Goal: Entertainment & Leisure: Consume media (video, audio)

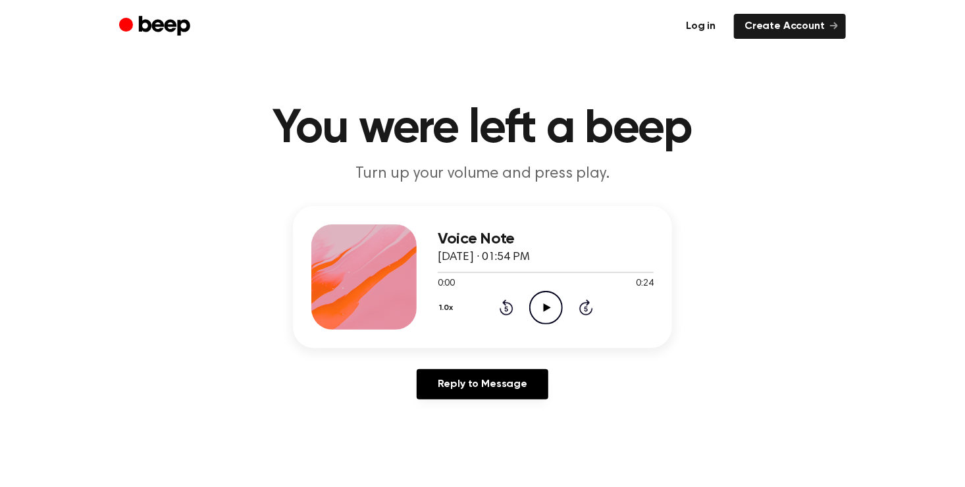
click at [713, 27] on link "Log in" at bounding box center [701, 26] width 51 height 25
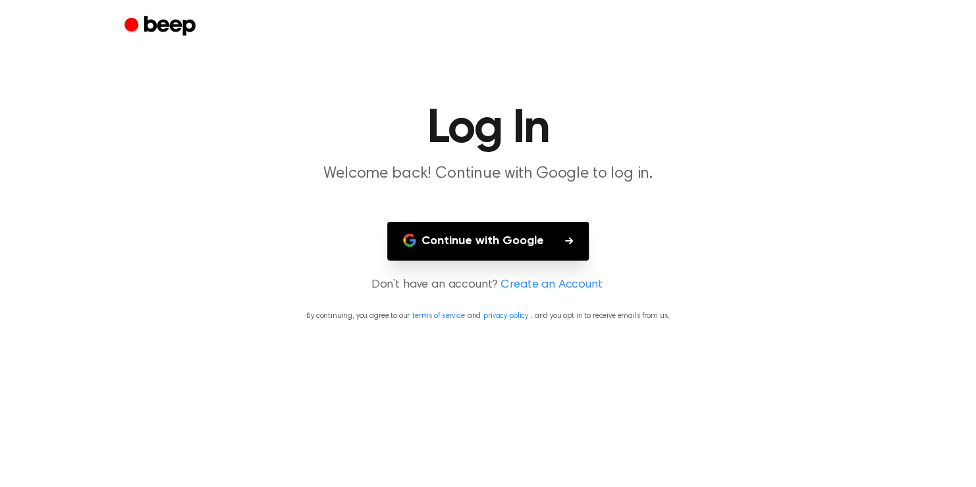
click at [562, 248] on button "Continue with Google" at bounding box center [488, 241] width 202 height 39
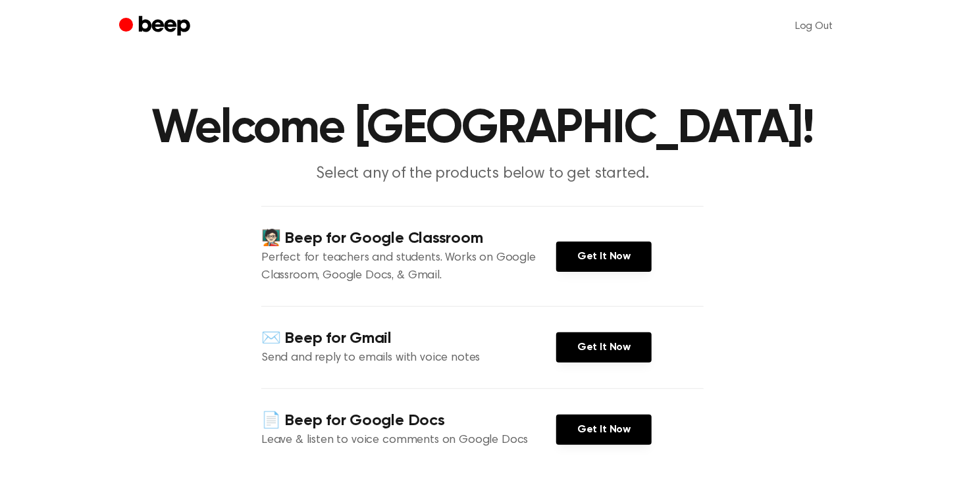
click at [815, 28] on link "Log Out" at bounding box center [814, 27] width 64 height 32
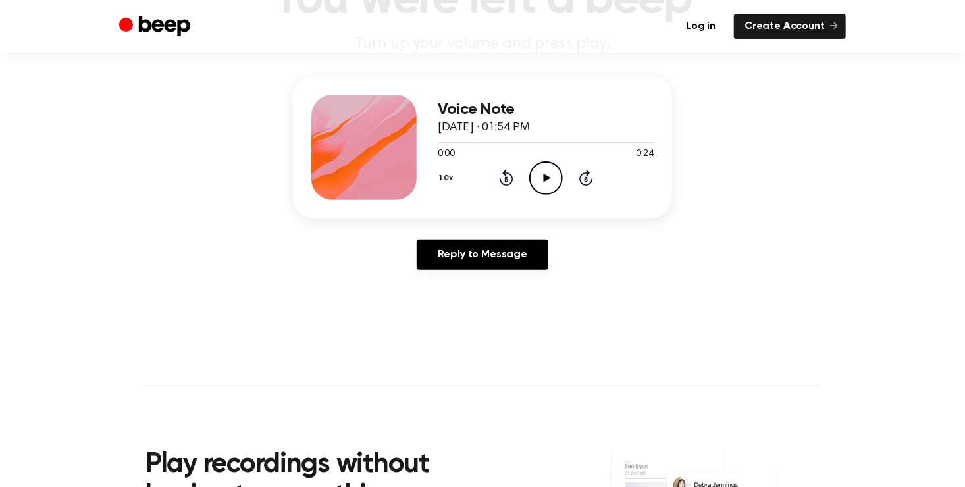
scroll to position [126, 0]
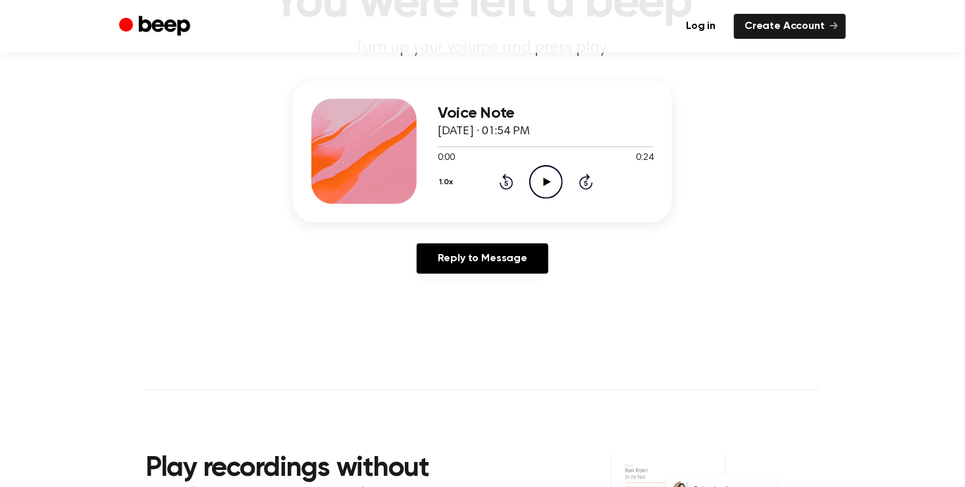
click at [543, 186] on icon "Play Audio" at bounding box center [546, 182] width 34 height 34
click at [548, 182] on icon at bounding box center [546, 182] width 6 height 9
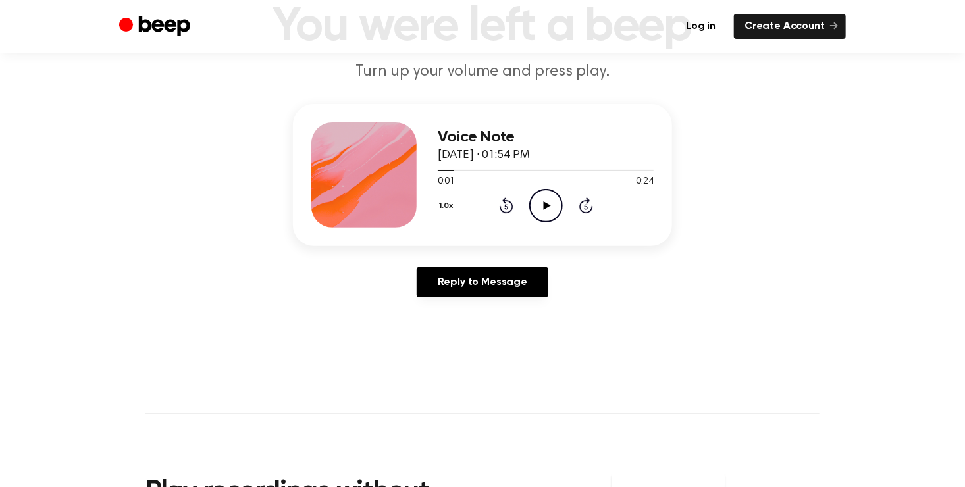
scroll to position [79, 0]
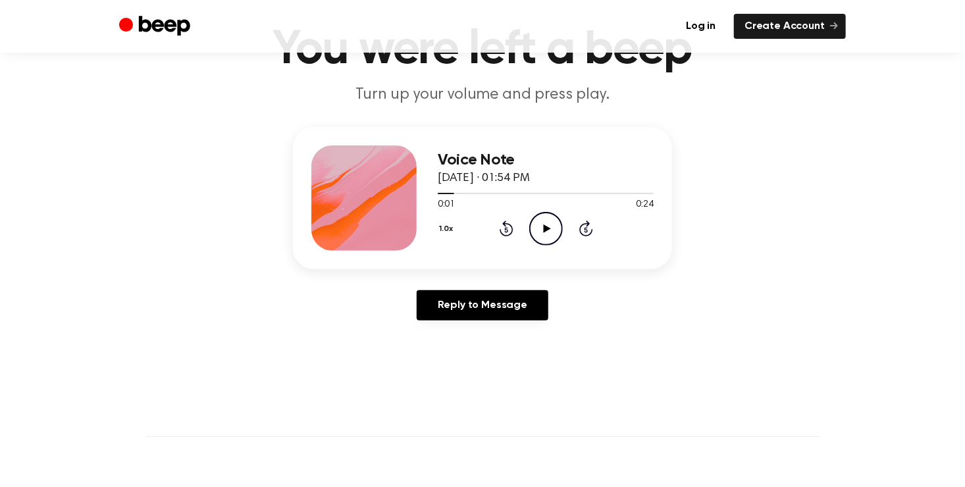
click at [544, 229] on icon at bounding box center [546, 229] width 7 height 9
click at [551, 230] on icon "Pause Audio" at bounding box center [546, 229] width 34 height 34
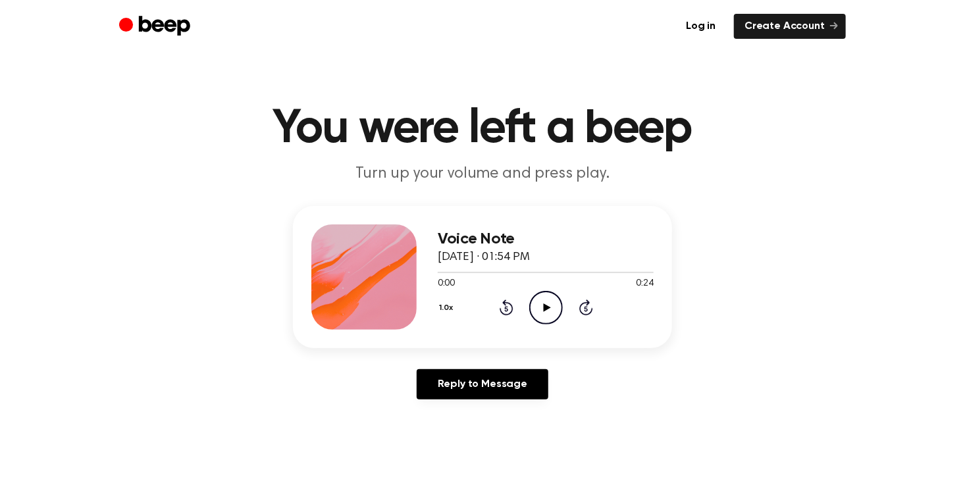
click at [547, 302] on icon "Play Audio" at bounding box center [546, 308] width 34 height 34
click at [551, 319] on icon "Pause Audio" at bounding box center [546, 308] width 34 height 34
